Goal: Information Seeking & Learning: Learn about a topic

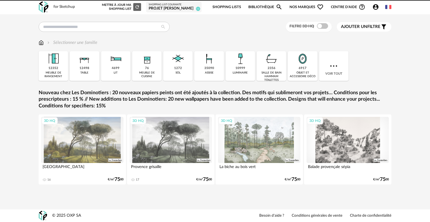
click at [122, 32] on div "Filtre 3D HQ Ajouter un filtre s Filter icon Filtrer par : Sélectionner une fam…" at bounding box center [215, 112] width 362 height 181
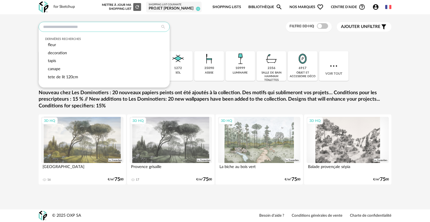
click at [122, 23] on input "text" at bounding box center [104, 27] width 131 height 10
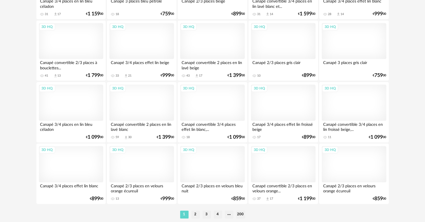
scroll to position [1126, 0]
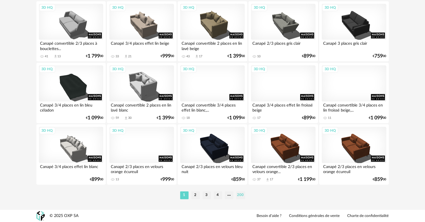
click at [239, 195] on li "200" at bounding box center [240, 195] width 9 height 8
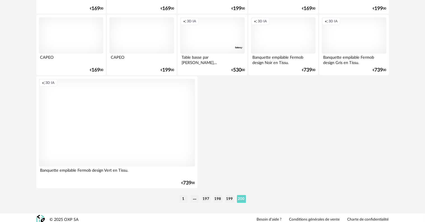
scroll to position [685, 0]
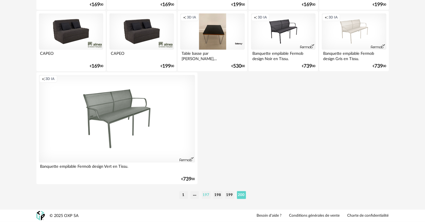
click at [206, 194] on li "197" at bounding box center [206, 195] width 9 height 8
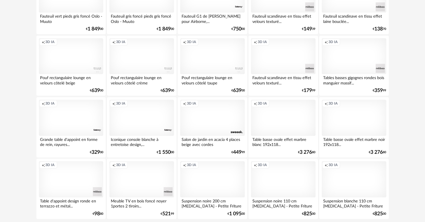
scroll to position [1126, 0]
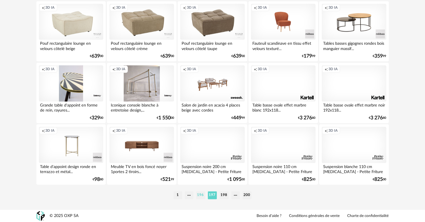
click at [201, 194] on li "196" at bounding box center [200, 195] width 9 height 8
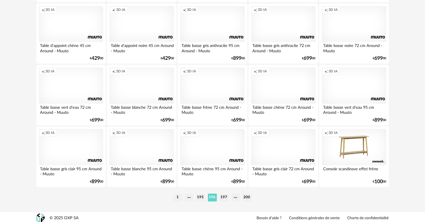
scroll to position [1126, 0]
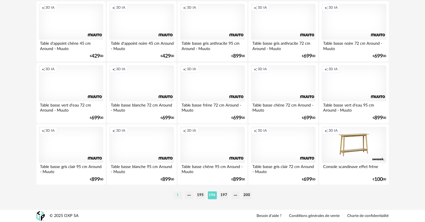
click at [179, 196] on li "1" at bounding box center [178, 195] width 8 height 8
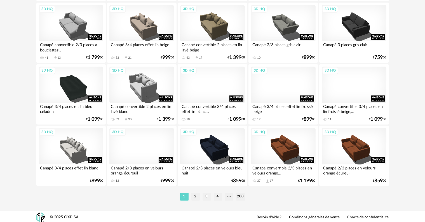
scroll to position [1126, 0]
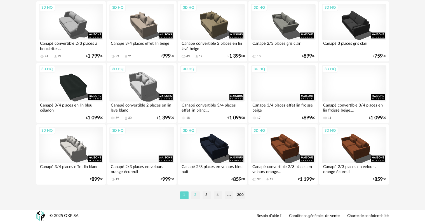
click at [195, 195] on li "2" at bounding box center [195, 195] width 8 height 8
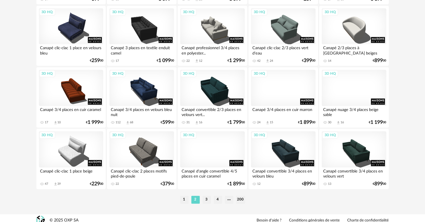
scroll to position [1126, 0]
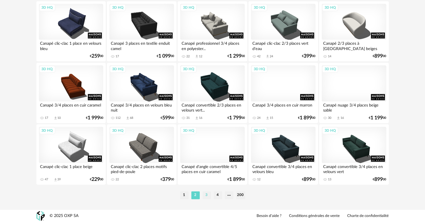
click at [207, 195] on li "3" at bounding box center [206, 195] width 8 height 8
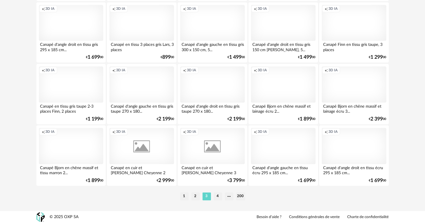
scroll to position [1126, 0]
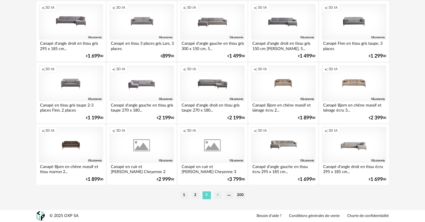
click at [216, 195] on li "4" at bounding box center [218, 195] width 8 height 8
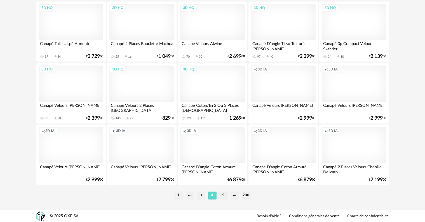
scroll to position [1126, 0]
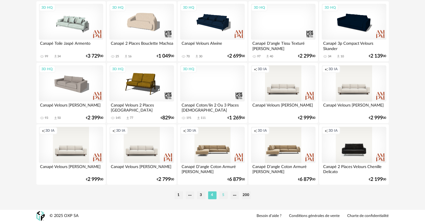
click at [223, 193] on li "5" at bounding box center [223, 195] width 8 height 8
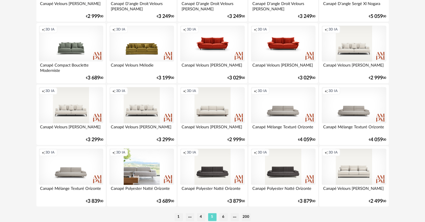
scroll to position [1119, 0]
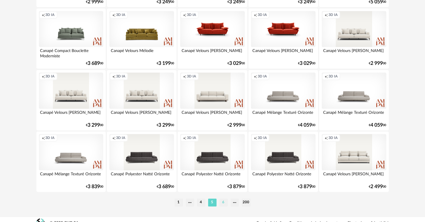
click at [224, 203] on li "6" at bounding box center [223, 203] width 8 height 8
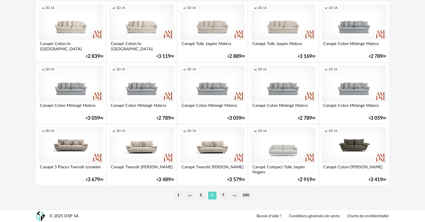
scroll to position [1126, 0]
click at [221, 195] on li "7" at bounding box center [223, 195] width 8 height 8
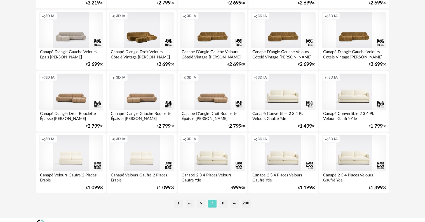
scroll to position [1126, 0]
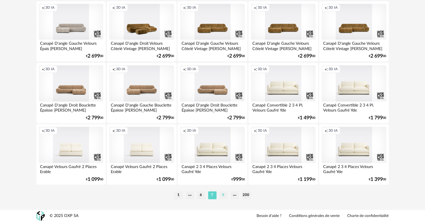
click at [223, 194] on li "8" at bounding box center [223, 195] width 8 height 8
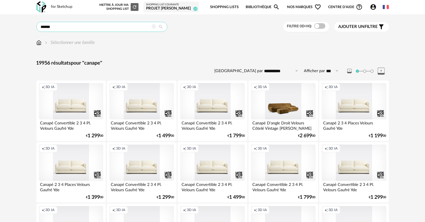
click at [108, 24] on input "******" at bounding box center [101, 27] width 131 height 10
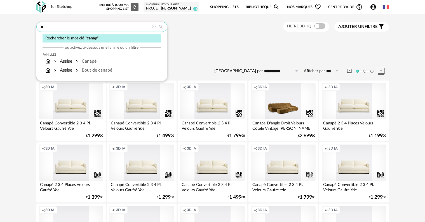
type input "*"
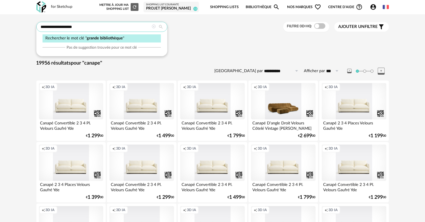
type input "**********"
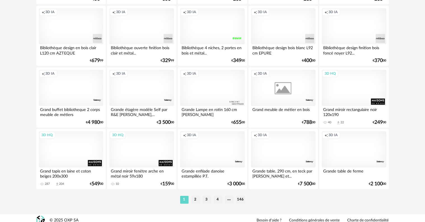
scroll to position [1126, 0]
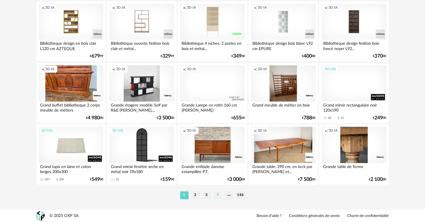
click at [217, 196] on li "4" at bounding box center [218, 195] width 8 height 8
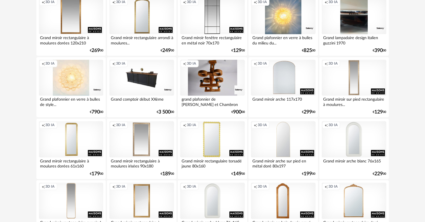
scroll to position [1126, 0]
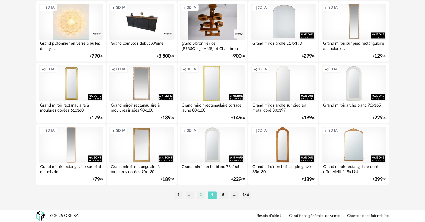
click at [199, 193] on li "3" at bounding box center [201, 195] width 8 height 8
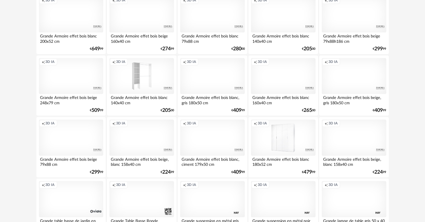
scroll to position [1126, 0]
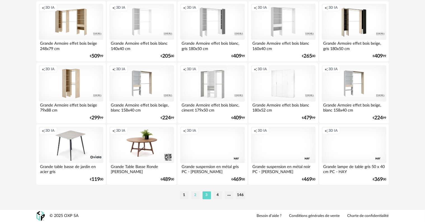
click at [195, 195] on li "2" at bounding box center [195, 195] width 8 height 8
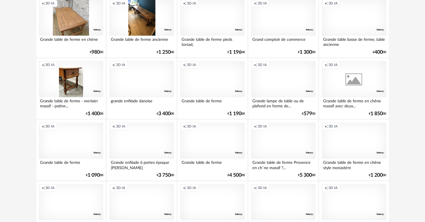
scroll to position [699, 0]
